Goal: Navigation & Orientation: Find specific page/section

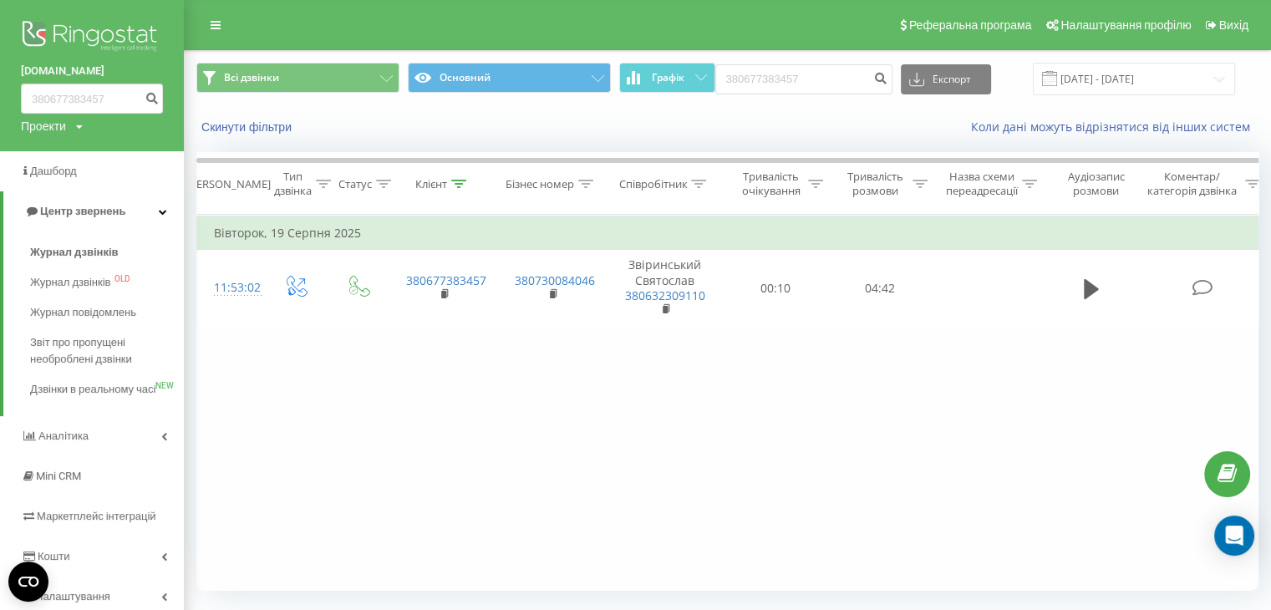
click at [94, 29] on img at bounding box center [92, 38] width 142 height 42
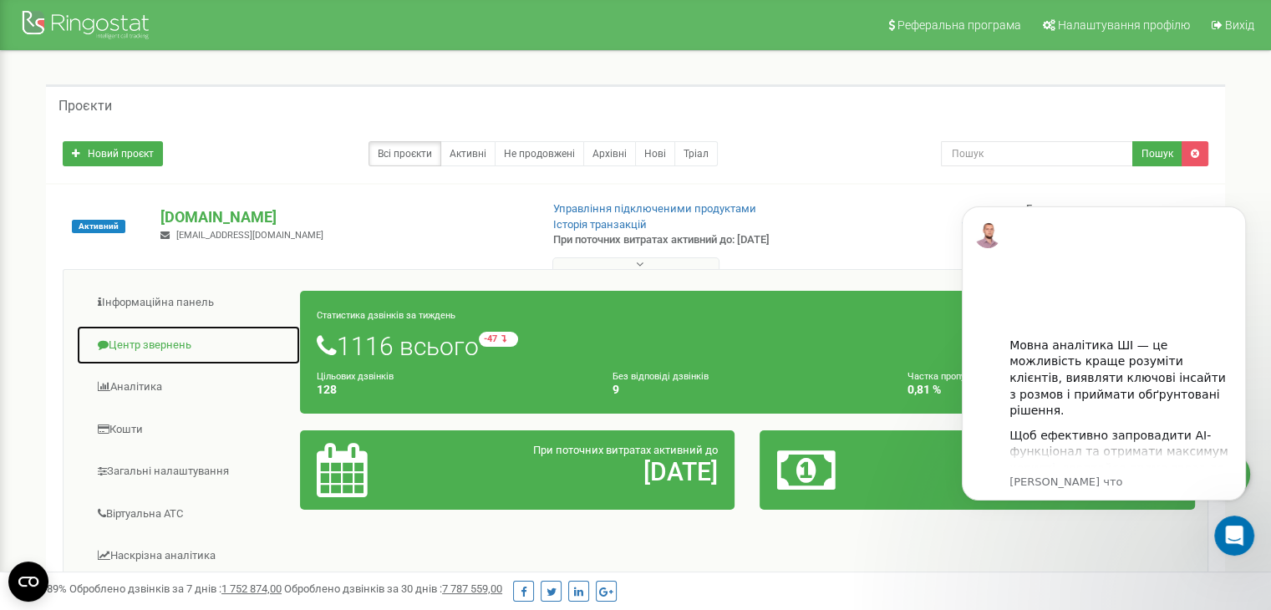
click at [152, 342] on link "Центр звернень" at bounding box center [188, 345] width 225 height 41
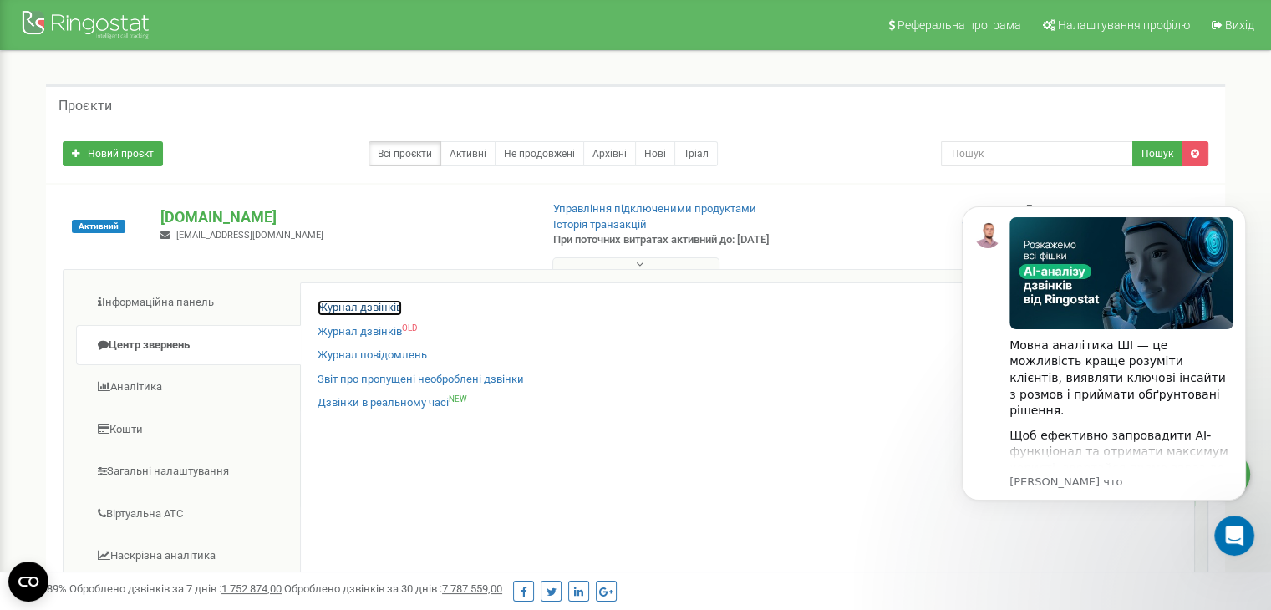
click at [372, 308] on link "Журнал дзвінків" at bounding box center [360, 308] width 84 height 16
